Goal: Information Seeking & Learning: Learn about a topic

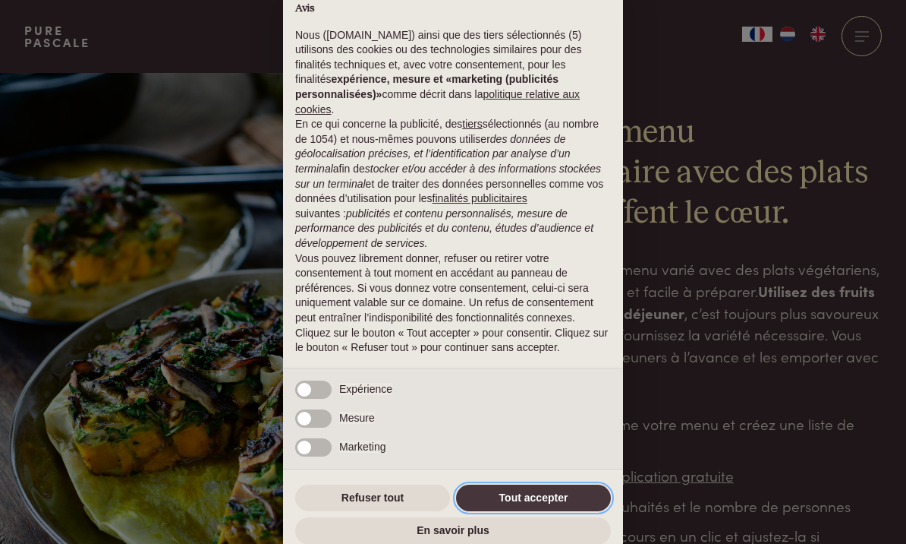
click at [506, 484] on button "Tout accepter" at bounding box center [533, 497] width 155 height 27
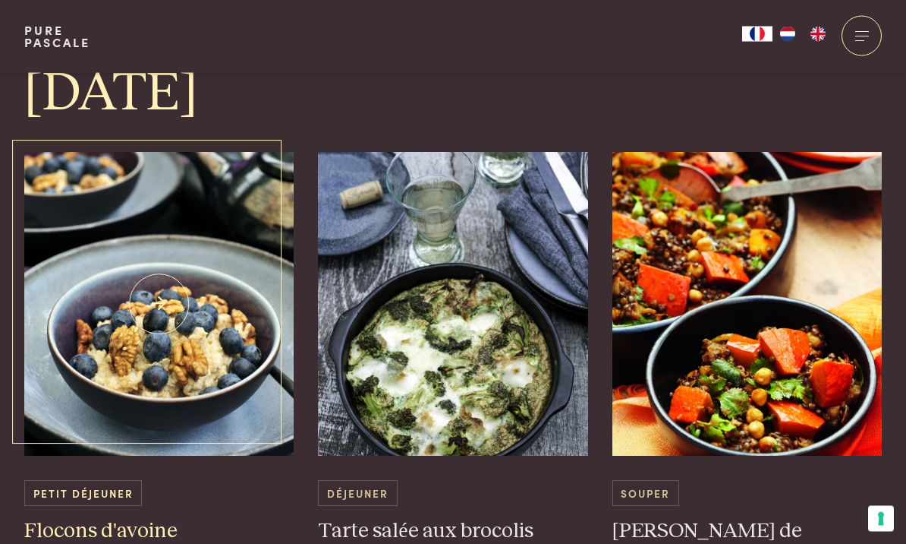
scroll to position [1962, 0]
click at [107, 341] on img at bounding box center [159, 304] width 270 height 304
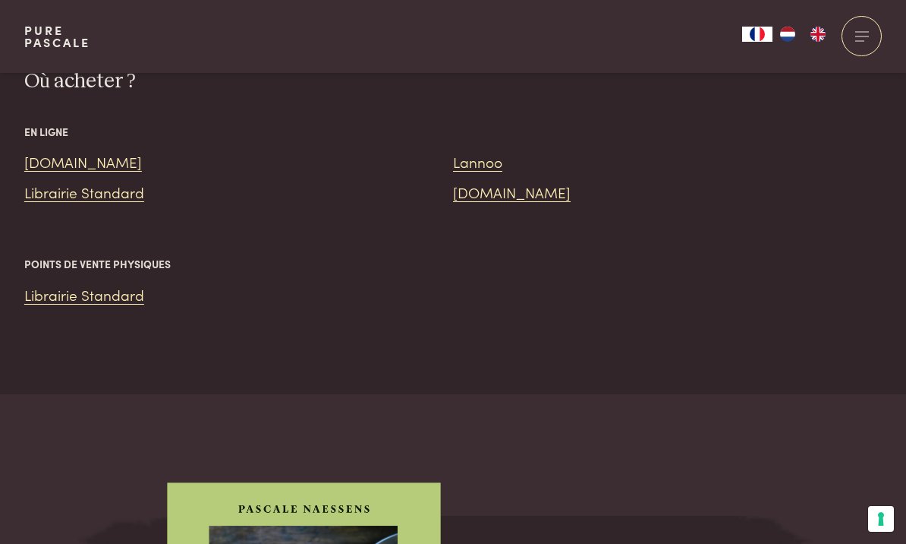
scroll to position [3008, 0]
